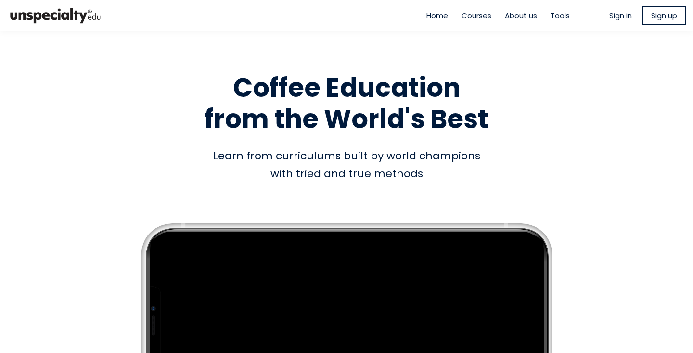
click at [623, 15] on span "Sign in" at bounding box center [620, 15] width 23 height 11
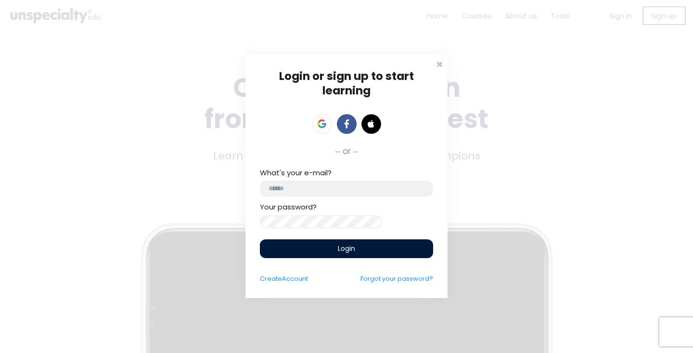
click at [370, 190] on input "email" at bounding box center [346, 188] width 173 height 16
type input "**********"
click at [353, 251] on span "Login" at bounding box center [346, 248] width 17 height 10
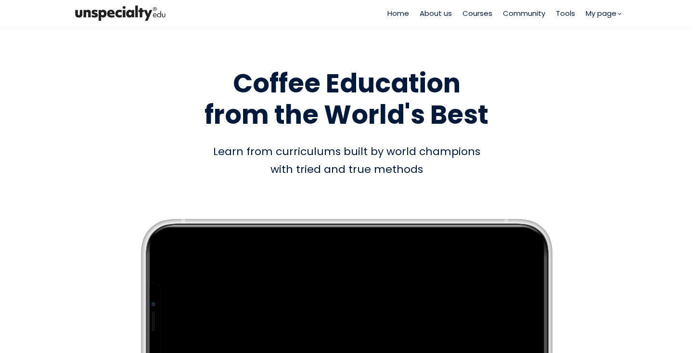
click at [484, 13] on span "Courses" at bounding box center [477, 13] width 30 height 11
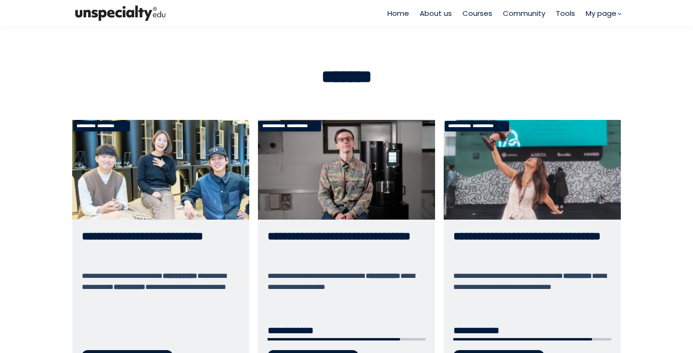
click at [384, 167] on link "**********" at bounding box center [346, 249] width 177 height 258
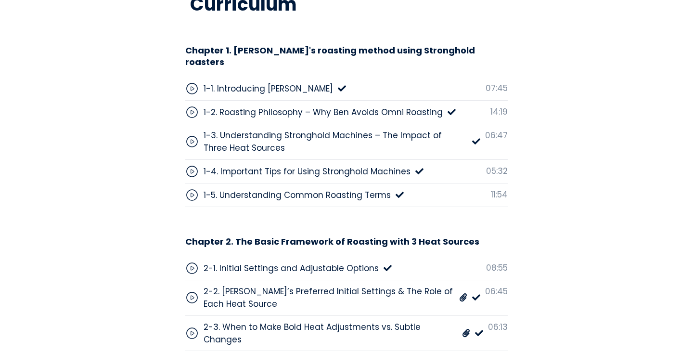
scroll to position [3002, 0]
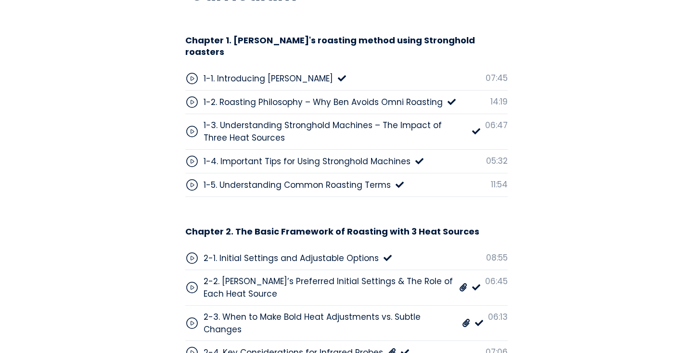
click at [336, 252] on div "2-1. Initial Settings and Adjustable Options" at bounding box center [291, 258] width 175 height 13
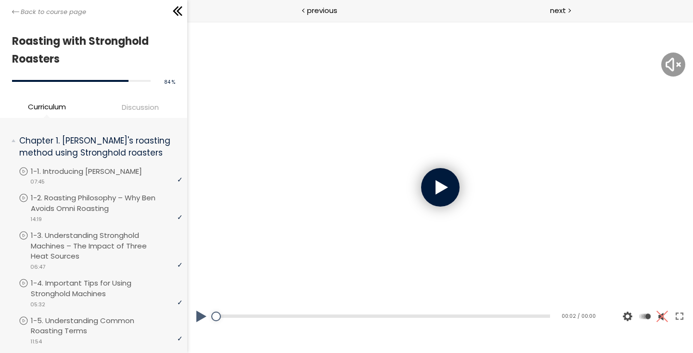
click at [443, 185] on div at bounding box center [439, 187] width 38 height 38
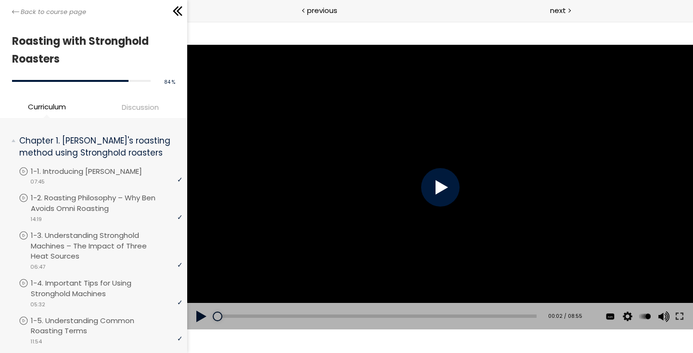
click at [450, 191] on div at bounding box center [439, 187] width 38 height 38
click at [682, 318] on button at bounding box center [678, 316] width 17 height 27
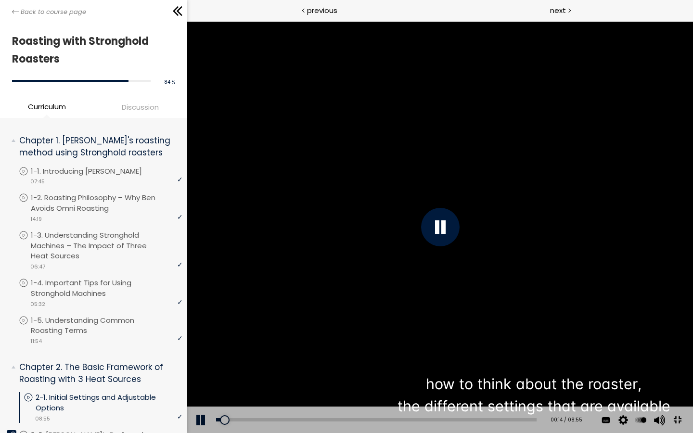
click at [539, 281] on div at bounding box center [440, 227] width 506 height 412
click at [560, 277] on div at bounding box center [440, 227] width 506 height 412
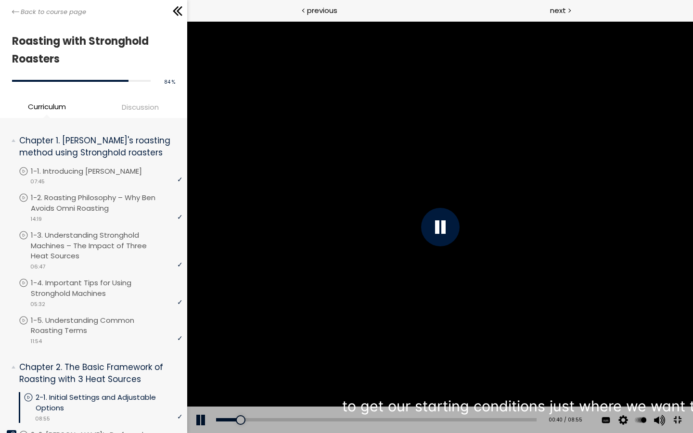
click at [459, 233] on div at bounding box center [439, 227] width 38 height 38
click at [459, 231] on div at bounding box center [439, 227] width 38 height 38
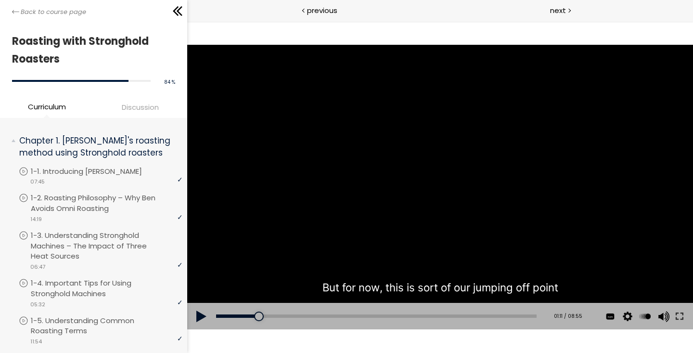
click at [336, 159] on div at bounding box center [440, 187] width 506 height 284
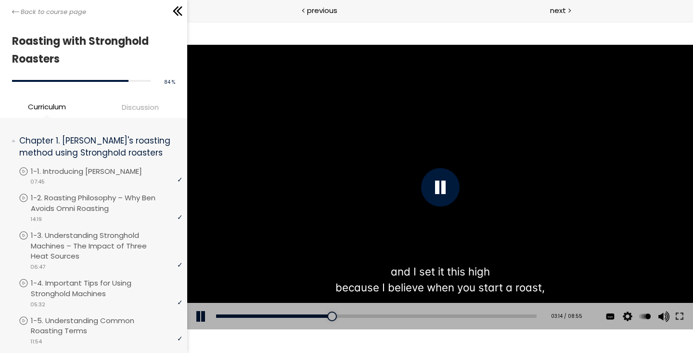
click at [325, 104] on div at bounding box center [440, 187] width 506 height 284
click at [409, 182] on div at bounding box center [440, 187] width 506 height 284
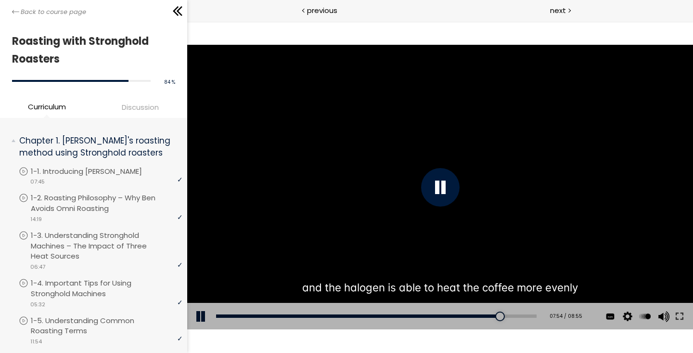
click at [395, 156] on div at bounding box center [440, 187] width 506 height 284
click at [391, 145] on div at bounding box center [440, 187] width 506 height 284
click at [392, 125] on div at bounding box center [440, 187] width 506 height 284
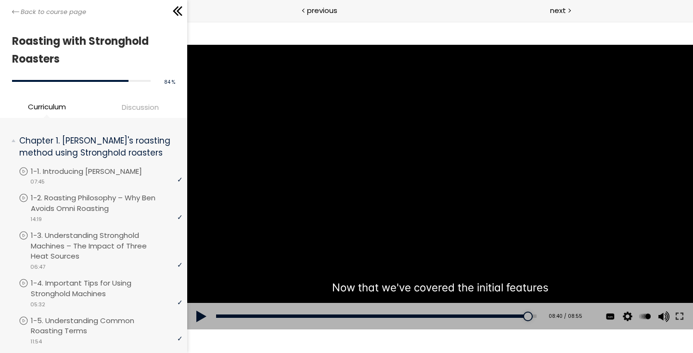
click at [392, 125] on div at bounding box center [440, 187] width 506 height 284
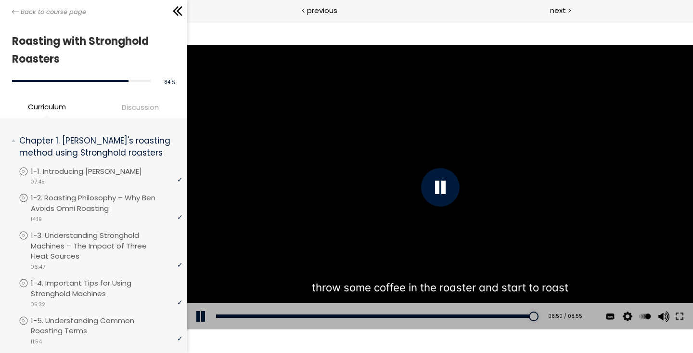
click at [435, 158] on div at bounding box center [440, 187] width 506 height 284
